Goal: Information Seeking & Learning: Learn about a topic

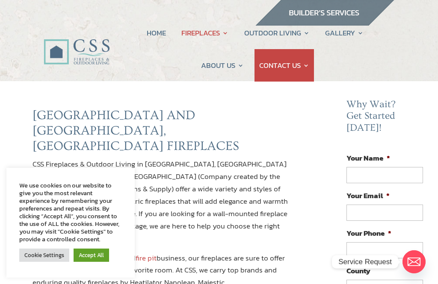
click at [38, 258] on link "Cookie Settings" at bounding box center [44, 255] width 50 height 13
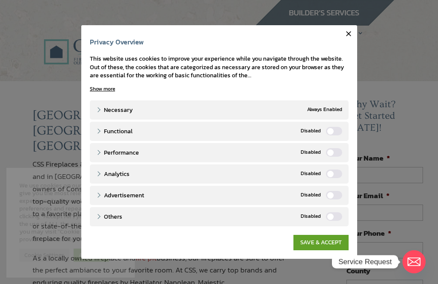
click at [328, 238] on link "SAVE & ACCEPT" at bounding box center [320, 242] width 55 height 15
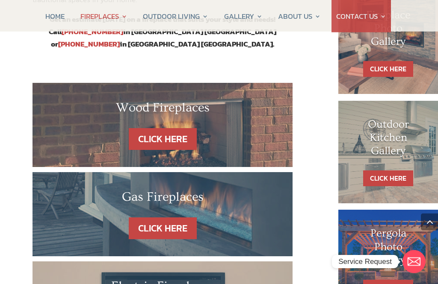
scroll to position [453, 0]
click at [163, 218] on link "CLICK HERE" at bounding box center [163, 229] width 68 height 22
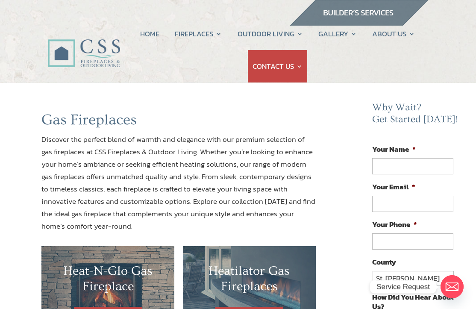
click at [149, 38] on link "HOME" at bounding box center [149, 34] width 19 height 32
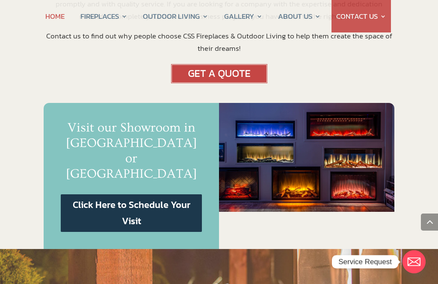
scroll to position [529, 0]
click at [278, 115] on img at bounding box center [306, 157] width 175 height 109
click at [280, 114] on img at bounding box center [306, 157] width 175 height 109
click at [359, 124] on img at bounding box center [306, 157] width 175 height 109
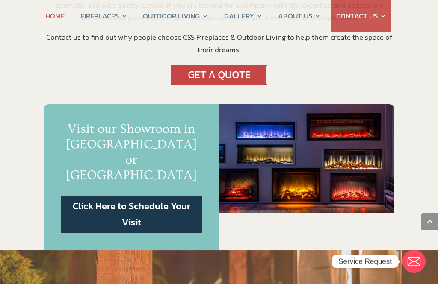
scroll to position [528, 0]
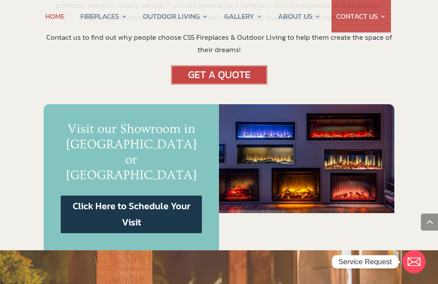
click at [160, 196] on link "Click Here to Schedule Your Visit" at bounding box center [131, 215] width 141 height 38
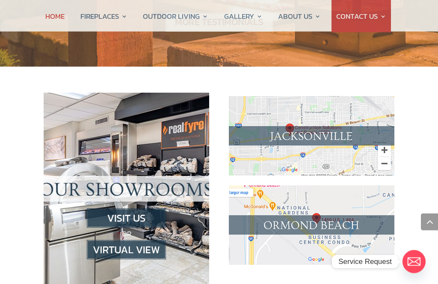
scroll to position [882, 0]
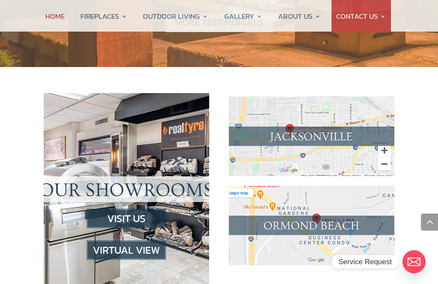
click at [113, 241] on img at bounding box center [126, 250] width 79 height 19
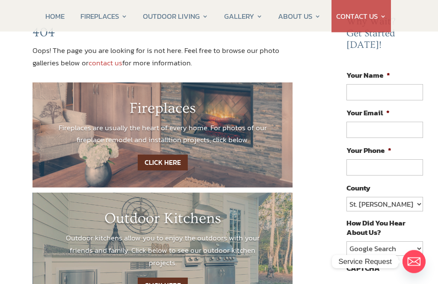
scroll to position [71, 0]
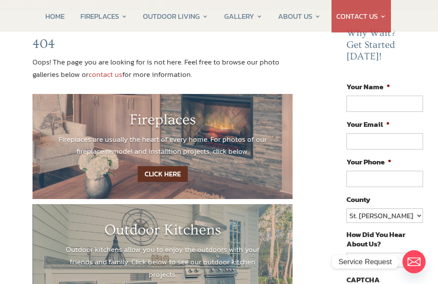
click at [166, 174] on link "CLICK HERE" at bounding box center [163, 174] width 50 height 16
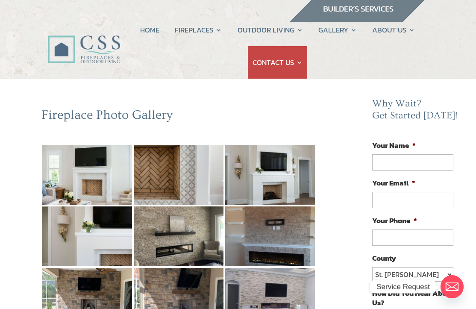
click at [83, 186] on img at bounding box center [87, 175] width 90 height 60
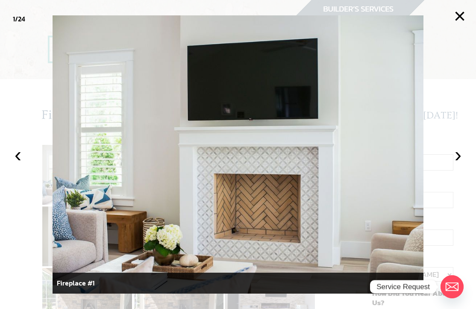
click at [437, 153] on button "›" at bounding box center [458, 154] width 19 height 19
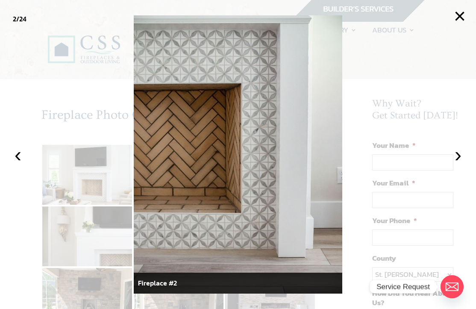
click at [437, 154] on button "›" at bounding box center [458, 154] width 19 height 19
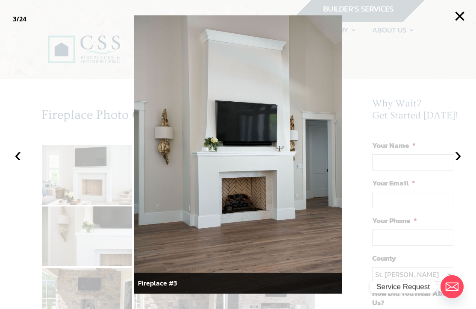
click at [437, 153] on button "›" at bounding box center [458, 154] width 19 height 19
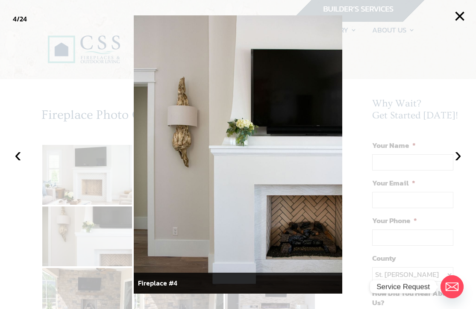
click at [437, 158] on button "›" at bounding box center [458, 154] width 19 height 19
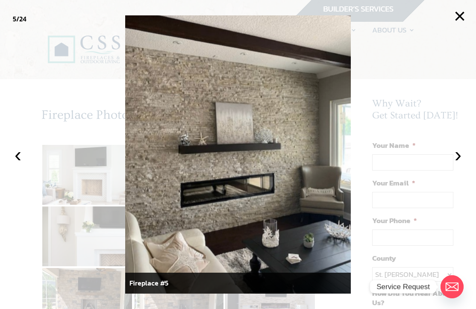
click at [437, 157] on button "›" at bounding box center [458, 154] width 19 height 19
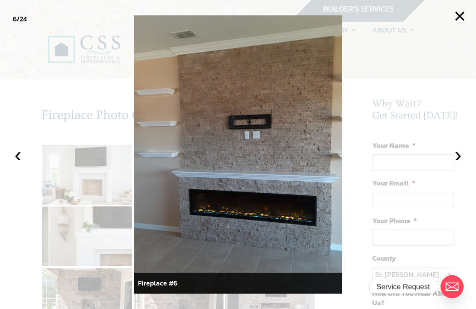
click at [437, 151] on button "›" at bounding box center [458, 154] width 19 height 19
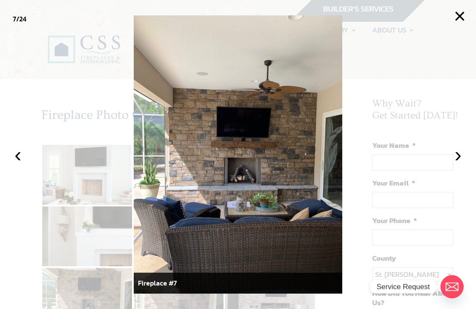
click at [437, 154] on button "›" at bounding box center [458, 154] width 19 height 19
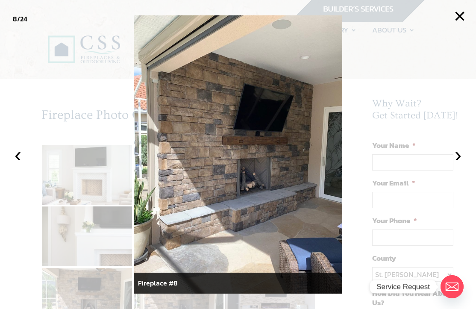
click at [437, 160] on button "›" at bounding box center [458, 154] width 19 height 19
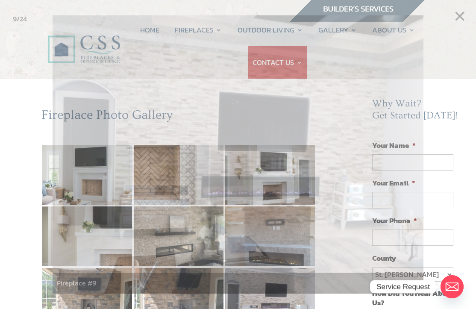
click at [437, 156] on div at bounding box center [238, 154] width 476 height 309
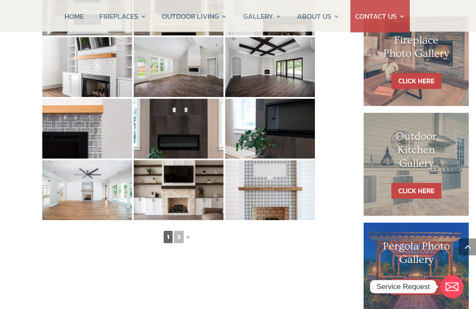
scroll to position [420, 0]
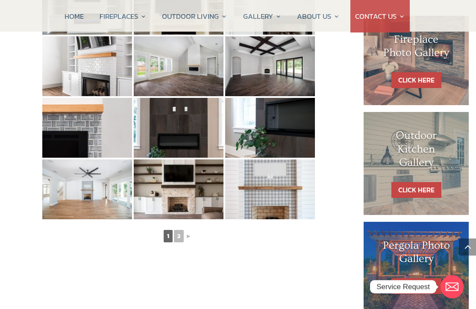
click at [183, 234] on link "2" at bounding box center [179, 236] width 10 height 12
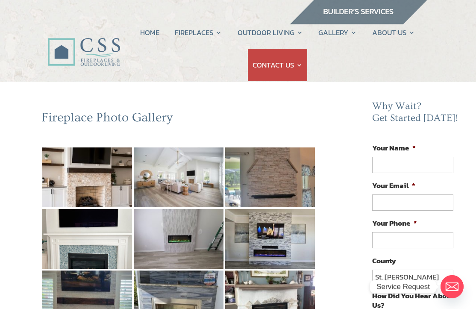
scroll to position [0, 0]
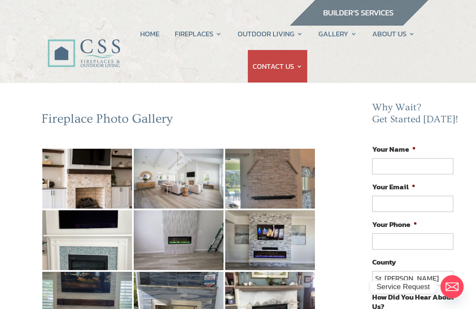
click at [94, 188] on img at bounding box center [87, 179] width 90 height 60
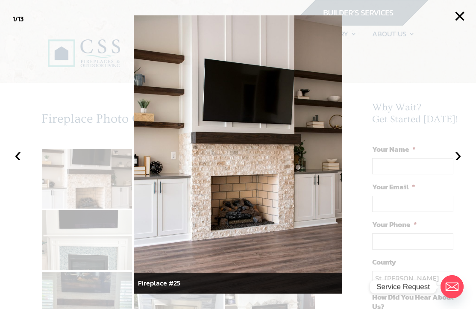
click at [437, 160] on button "›" at bounding box center [458, 154] width 19 height 19
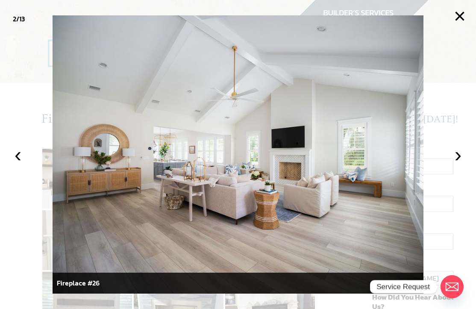
click at [437, 158] on button "›" at bounding box center [458, 154] width 19 height 19
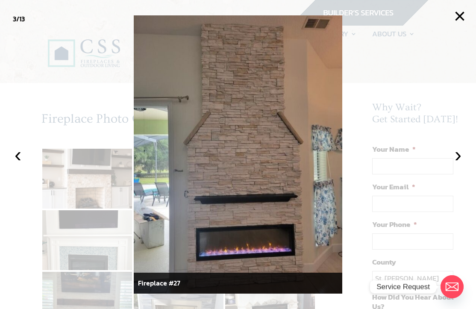
click at [437, 160] on button "›" at bounding box center [458, 154] width 19 height 19
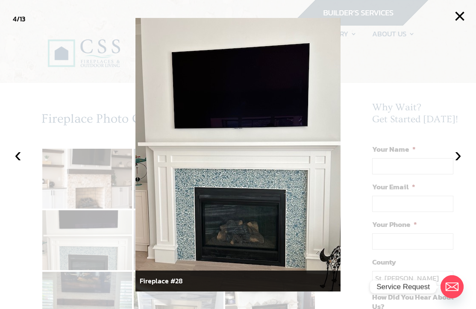
click at [437, 157] on button "›" at bounding box center [458, 154] width 19 height 19
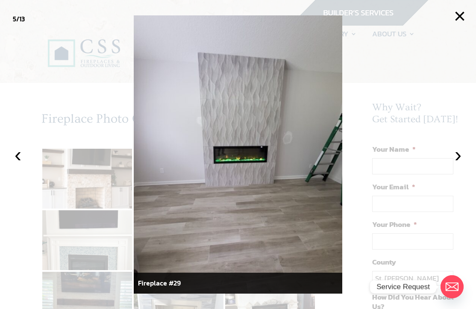
click at [437, 158] on button "›" at bounding box center [458, 154] width 19 height 19
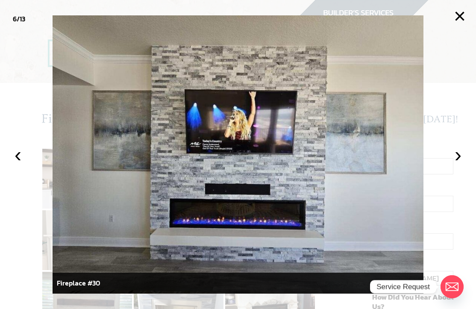
click at [437, 159] on button "›" at bounding box center [458, 154] width 19 height 19
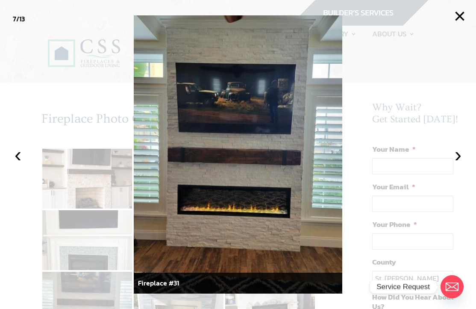
click at [437, 158] on button "›" at bounding box center [458, 154] width 19 height 19
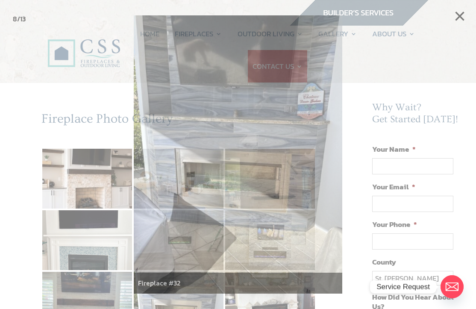
click at [437, 154] on div at bounding box center [238, 154] width 476 height 309
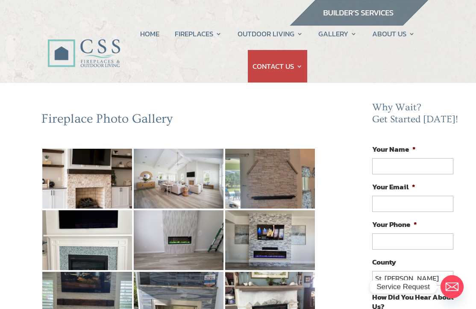
click at [171, 244] on img at bounding box center [179, 240] width 90 height 60
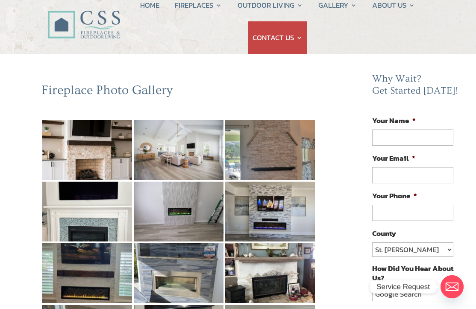
scroll to position [29, 0]
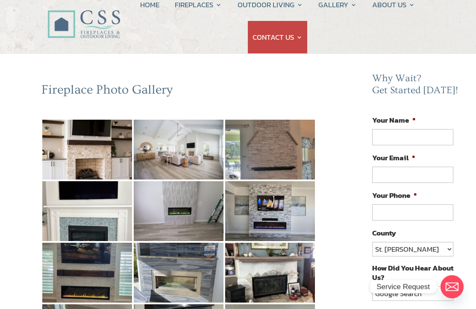
click at [275, 284] on img at bounding box center [270, 273] width 90 height 60
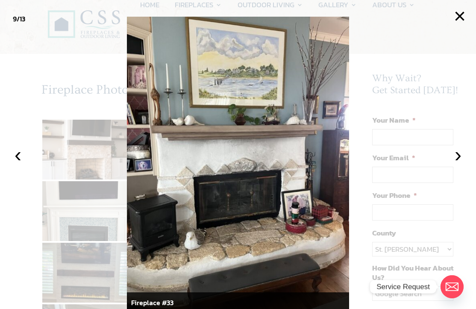
click at [437, 164] on button "›" at bounding box center [458, 154] width 19 height 19
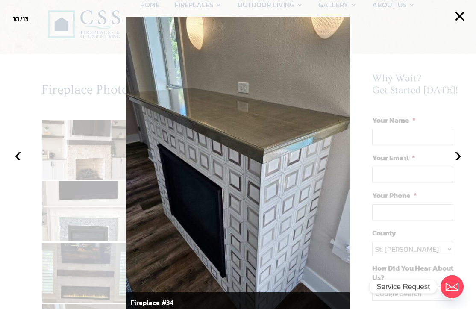
click at [437, 164] on button "›" at bounding box center [458, 154] width 19 height 19
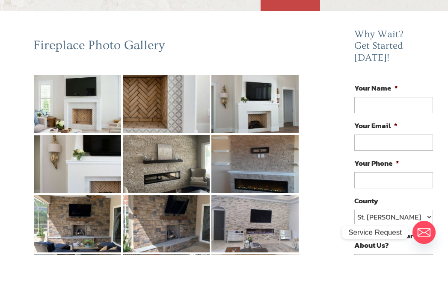
scroll to position [35, 0]
